Goal: Communication & Community: Ask a question

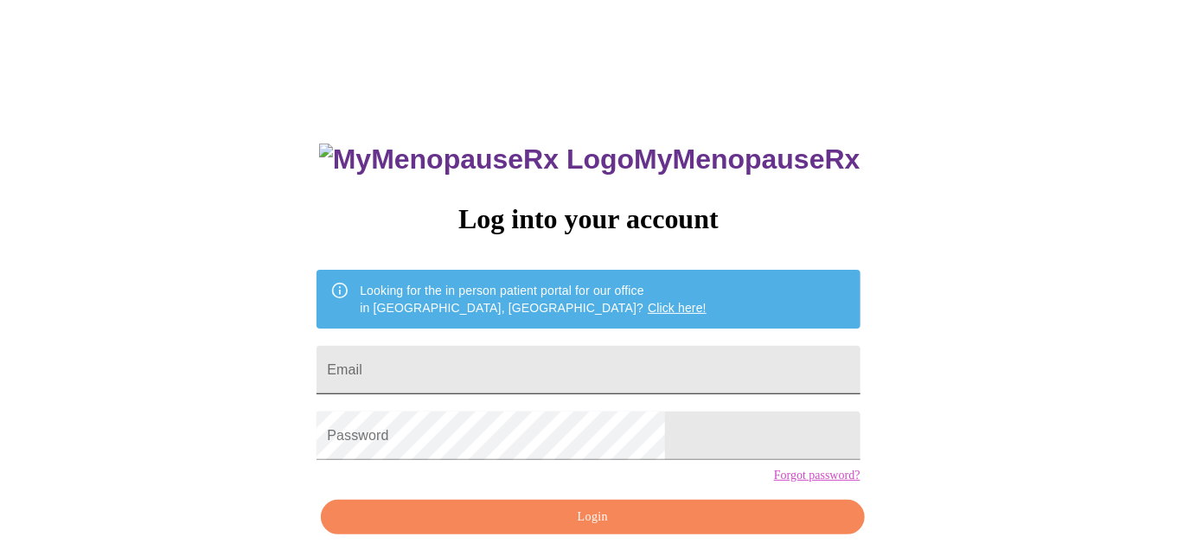
click at [557, 354] on input "Email" at bounding box center [588, 370] width 543 height 48
type input "[PERSON_NAME][EMAIL_ADDRESS][DOMAIN_NAME]"
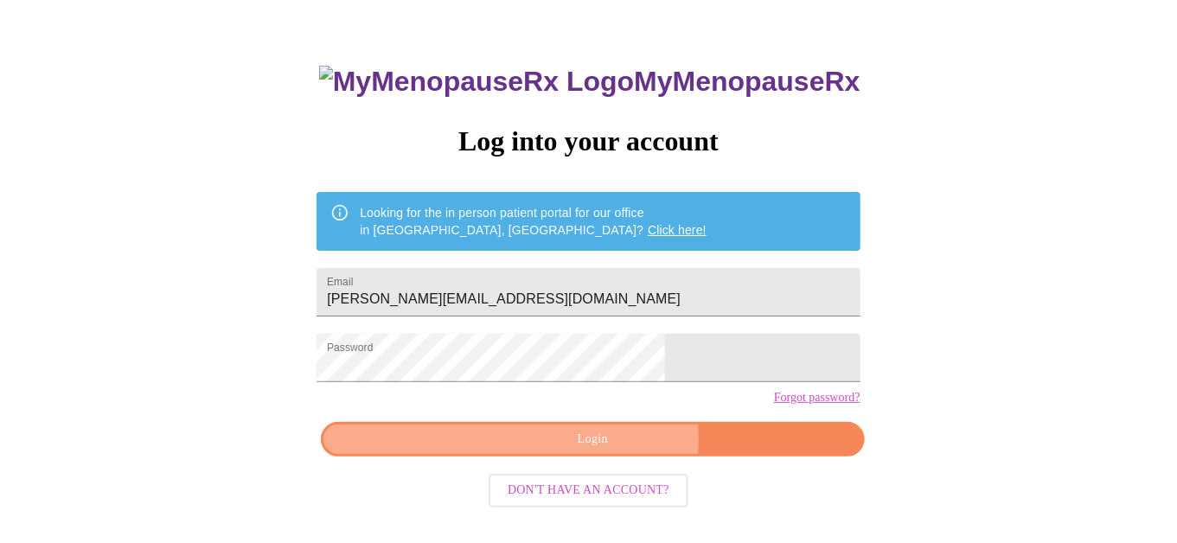
click at [607, 451] on span "Login" at bounding box center [593, 440] width 504 height 22
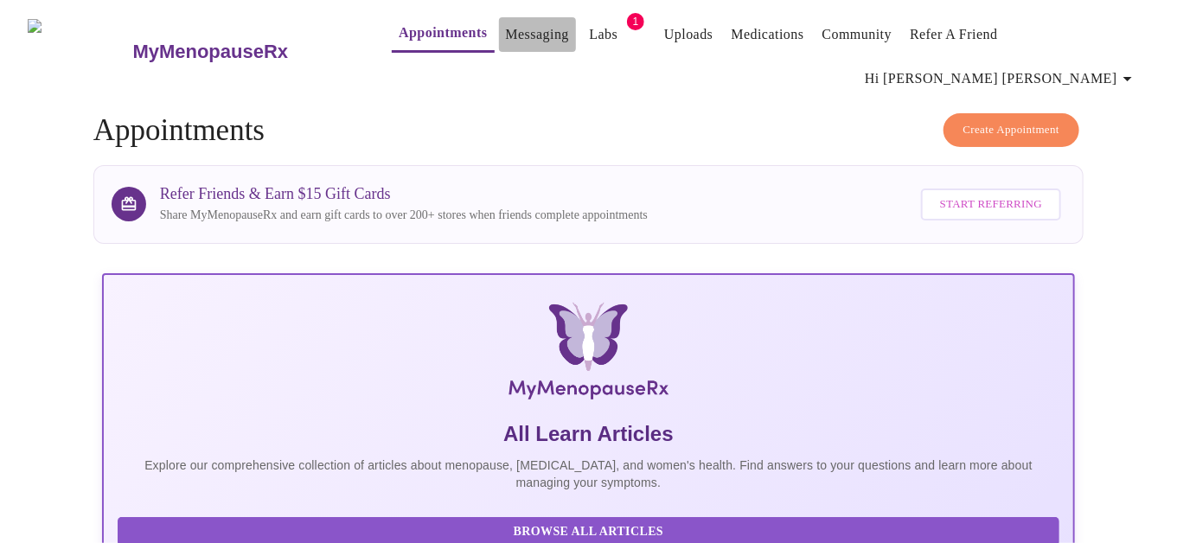
click at [506, 30] on link "Messaging" at bounding box center [537, 34] width 63 height 24
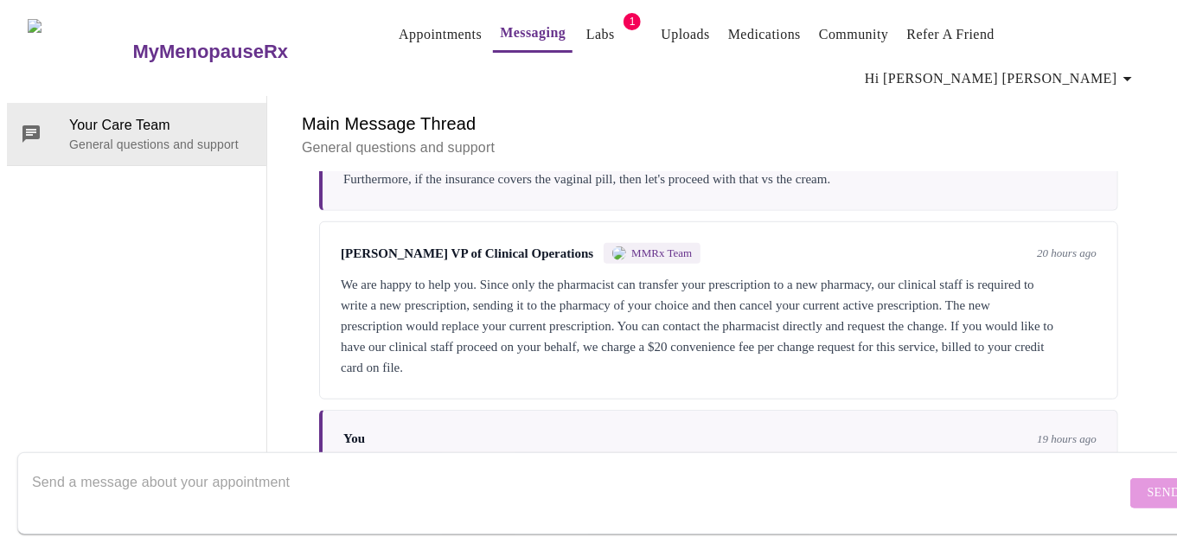
scroll to position [475, 0]
click at [344, 465] on textarea "Send a message about your appointment" at bounding box center [579, 492] width 1094 height 55
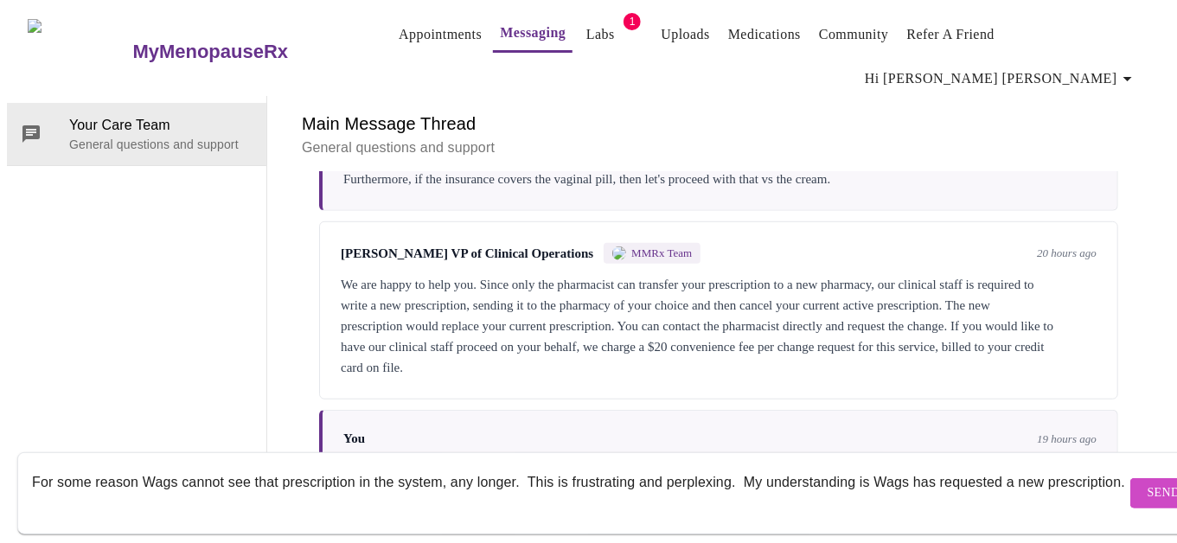
click at [526, 465] on textarea "For some reason Wags cannot see that prescription in the system, any longer. Th…" at bounding box center [579, 492] width 1094 height 55
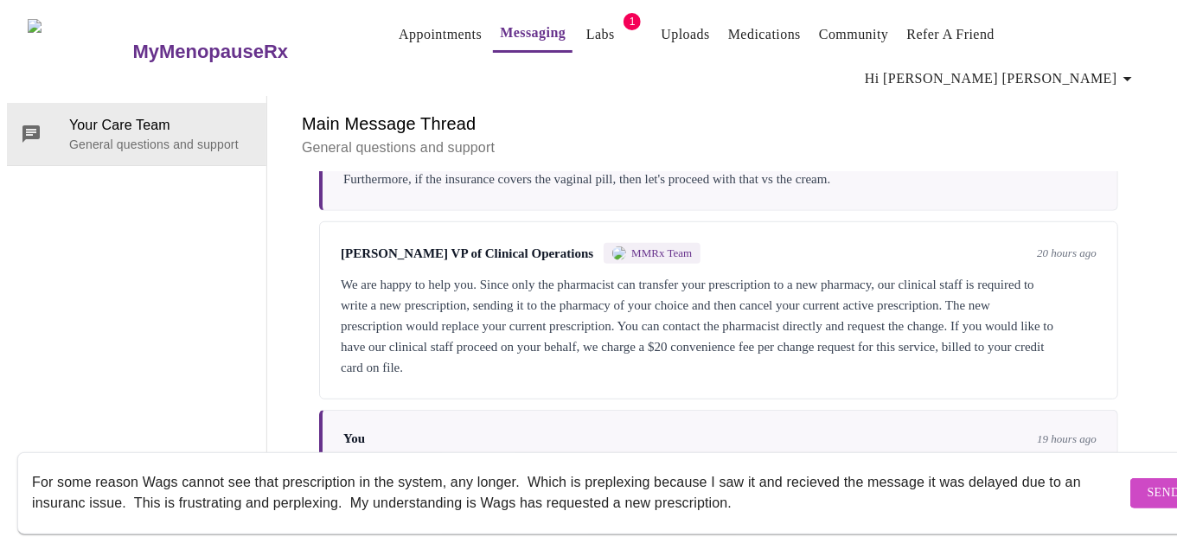
click at [32, 465] on textarea "For some reason Wags cannot see that prescription in the system, any longer. Wh…" at bounding box center [579, 492] width 1094 height 55
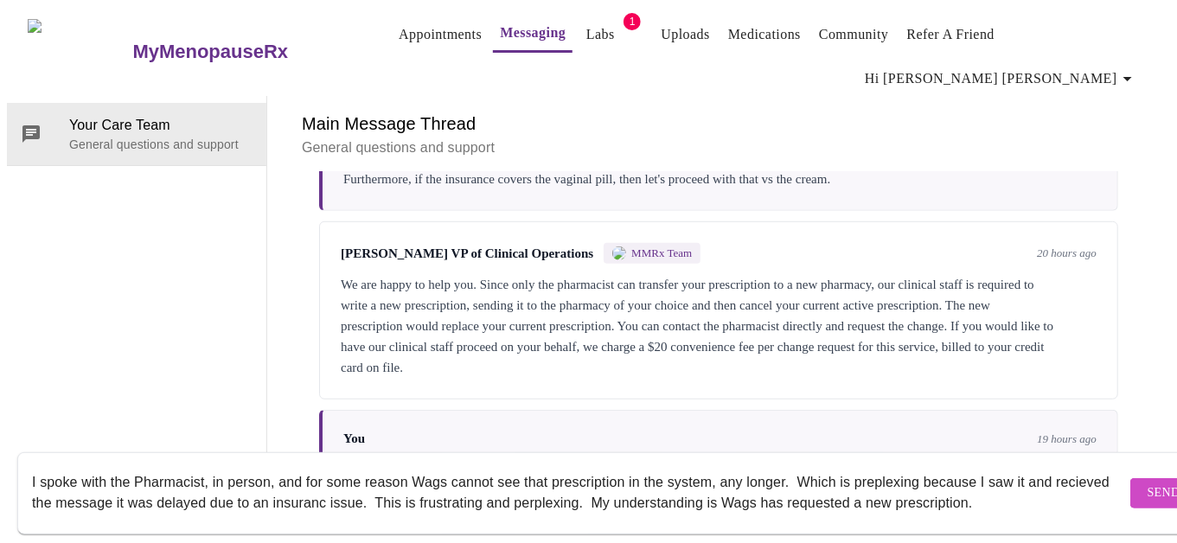
click at [427, 465] on textarea "I spoke with the Pharmacist, in person, and for some reason Wags cannot see tha…" at bounding box center [579, 492] width 1094 height 55
drag, startPoint x: 775, startPoint y: 463, endPoint x: 709, endPoint y: 463, distance: 65.8
click at [709, 465] on textarea "I spoke with the Pharmacist, in person, and for some reason they cannot see tha…" at bounding box center [579, 492] width 1094 height 55
click at [637, 484] on textarea "I spoke with the Pharmacist, in person, and for some reason they cannot see tha…" at bounding box center [579, 492] width 1094 height 55
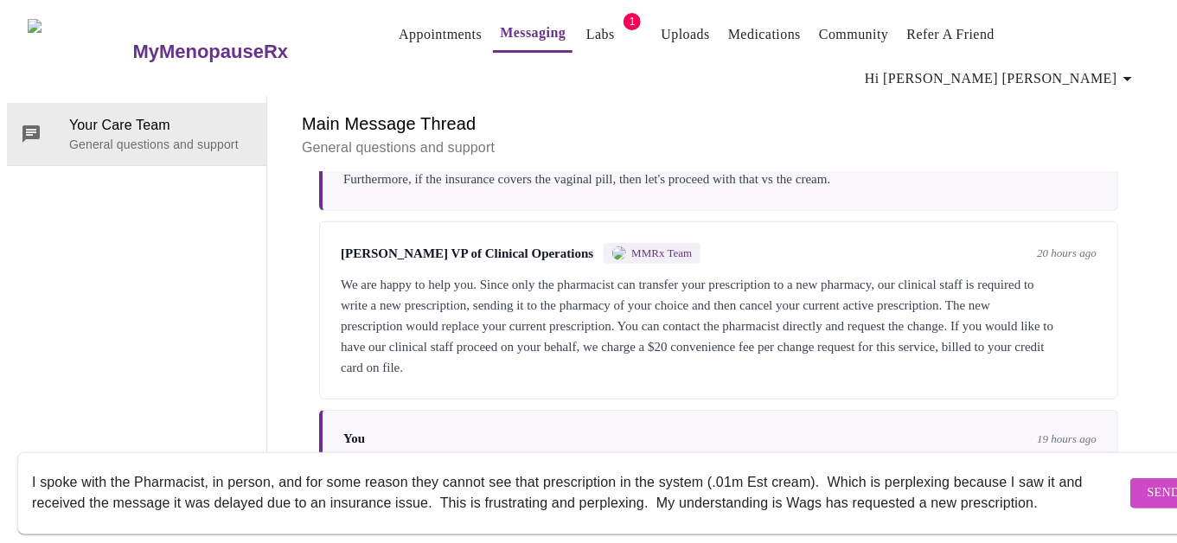
click at [637, 484] on textarea "I spoke with the Pharmacist, in person, and for some reason they cannot see tha…" at bounding box center [579, 492] width 1094 height 55
click at [975, 489] on textarea "I spoke with the Pharmacist, in person, and for some reason they cannot see tha…" at bounding box center [579, 492] width 1094 height 55
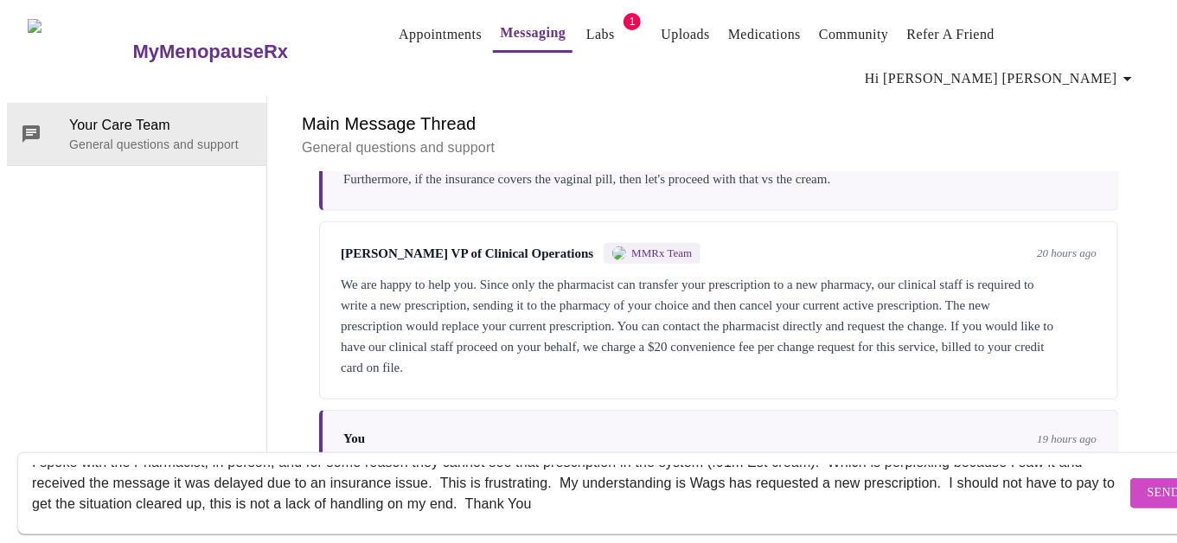
click at [311, 490] on textarea "I spoke with the Pharmacist, in person, and for some reason they cannot see tha…" at bounding box center [579, 492] width 1094 height 55
type textarea "I spoke with the Pharmacist, in person, and for some reason they cannot see tha…"
click at [1131, 478] on button "Send" at bounding box center [1164, 493] width 67 height 30
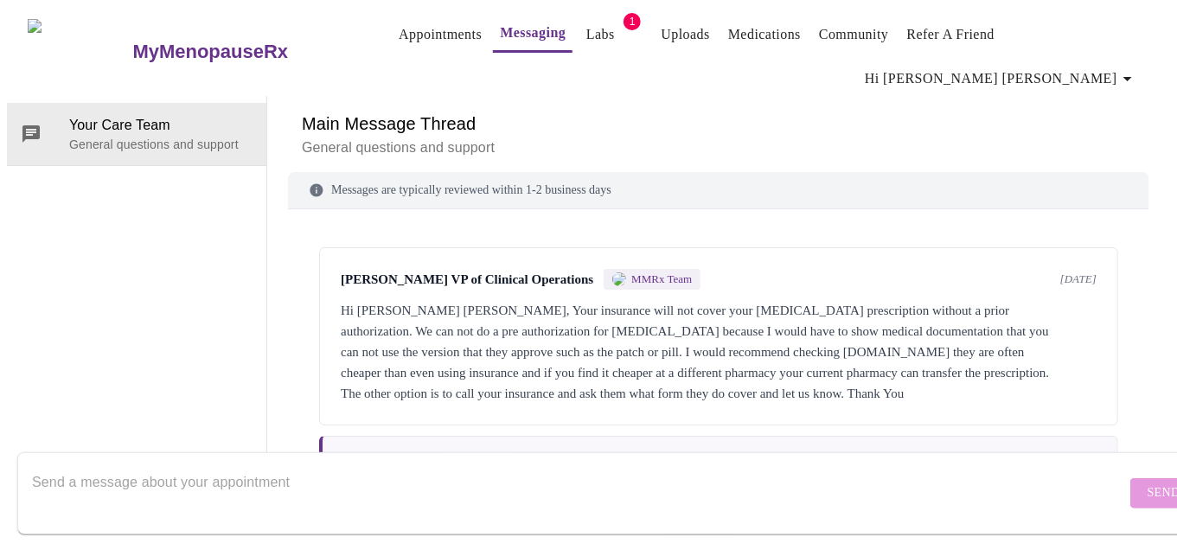
scroll to position [0, 0]
click at [399, 37] on link "Appointments" at bounding box center [440, 34] width 83 height 24
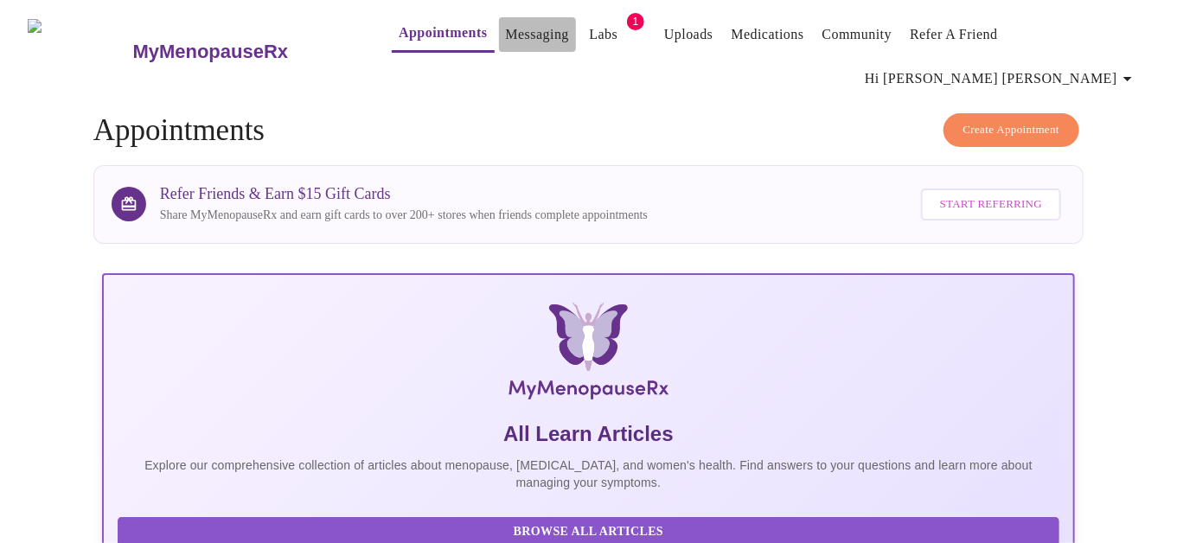
click at [506, 35] on link "Messaging" at bounding box center [537, 34] width 63 height 24
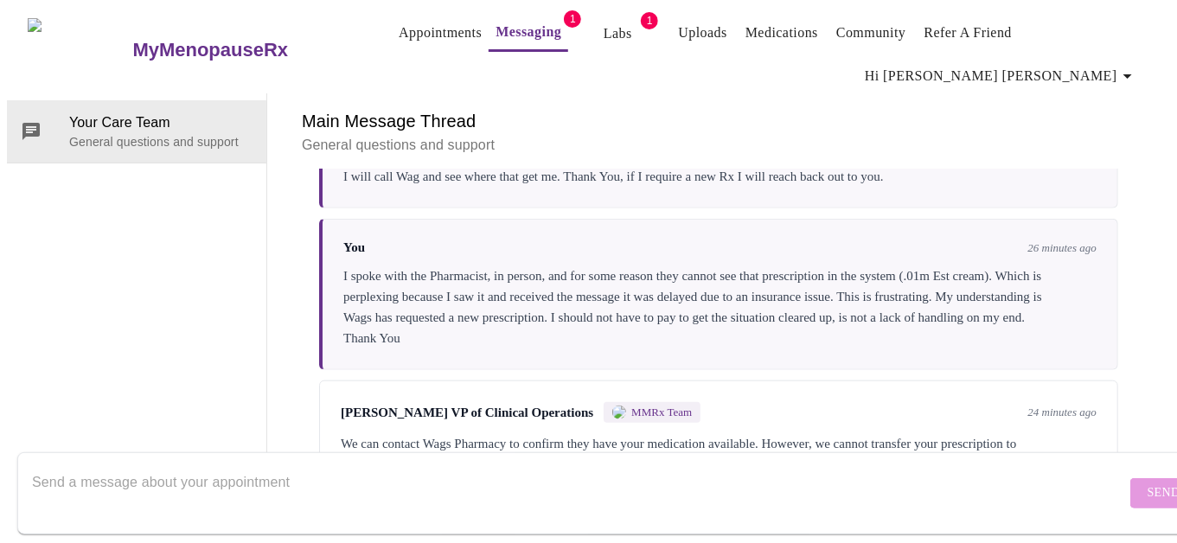
scroll to position [769, 0]
click at [347, 467] on textarea "Send a message about your appointment" at bounding box center [579, 492] width 1094 height 55
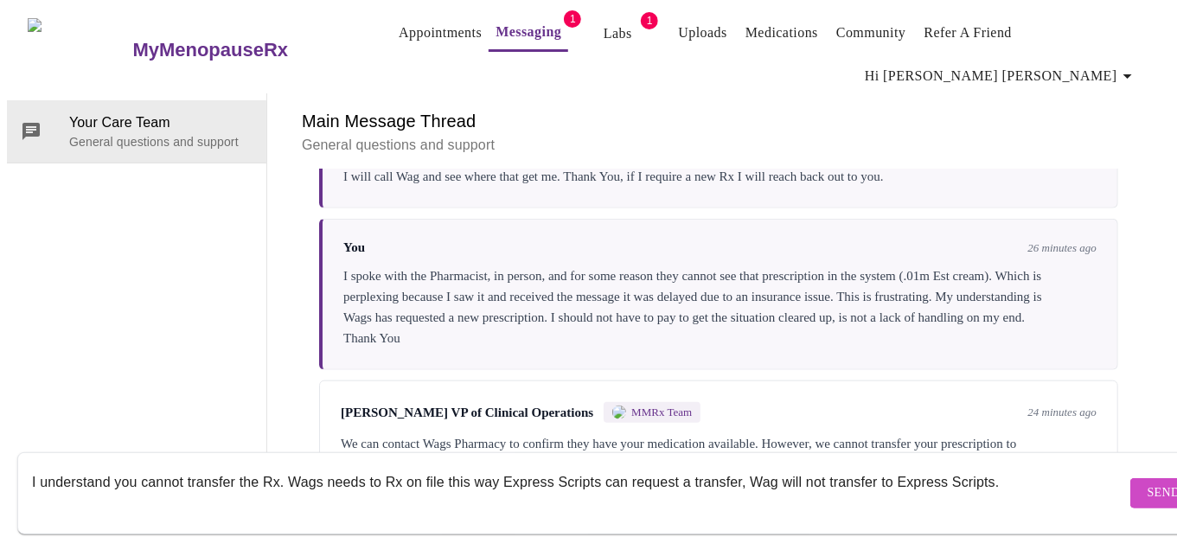
click at [374, 465] on textarea "I understand you cannot transfer the Rx. Wags needs to Rx on file this way Expr…" at bounding box center [579, 492] width 1094 height 55
click at [689, 465] on textarea "I understand you cannot transfer the Rx. Wags needs the Rx on file this way Exp…" at bounding box center [579, 492] width 1094 height 55
click at [746, 465] on textarea "I understand you cannot transfer the Rx. Wags needs the Rx on file this way Exp…" at bounding box center [579, 492] width 1094 height 55
type textarea "I understand you cannot transfer the Rx. Wags needs the Rx on file this way Exp…"
click at [1148, 483] on span "Send" at bounding box center [1164, 494] width 33 height 22
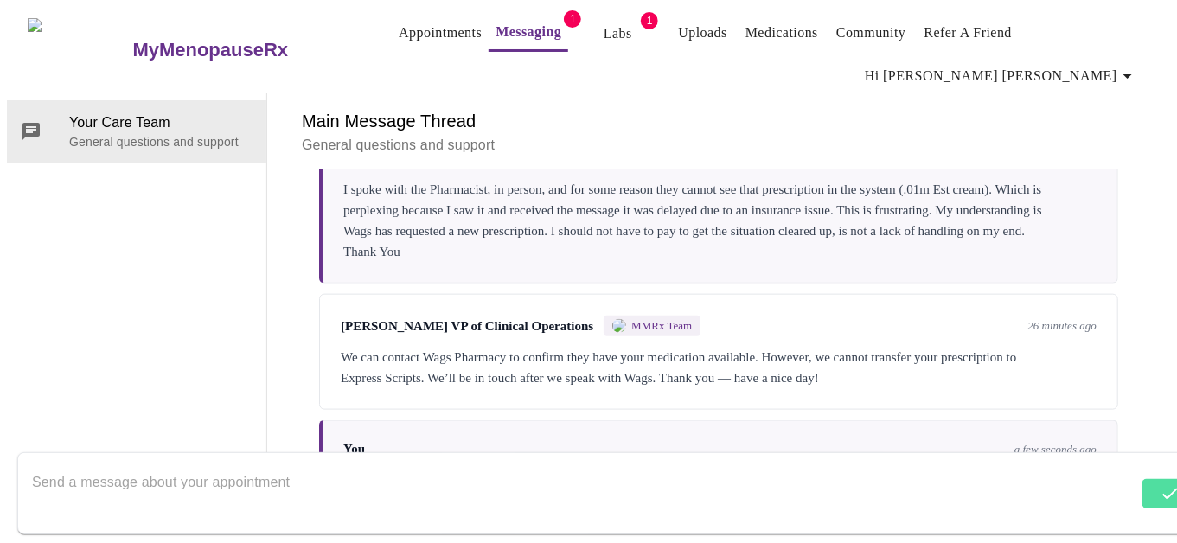
scroll to position [894, 0]
